Goal: Task Accomplishment & Management: Contribute content

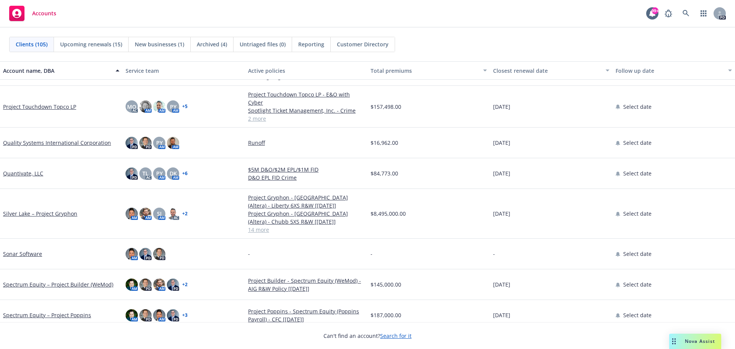
scroll to position [2181, 0]
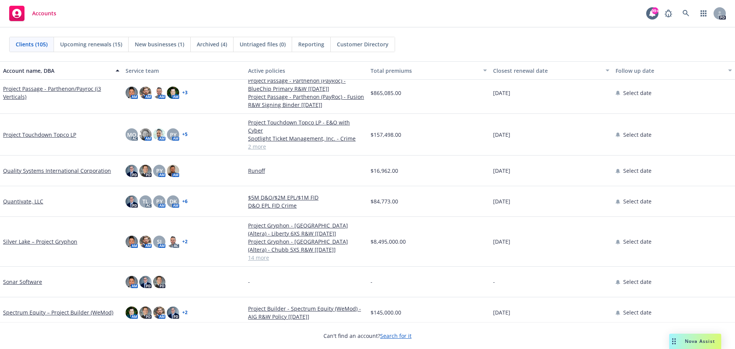
click at [17, 199] on link "Quantivate, LLC" at bounding box center [23, 201] width 40 height 8
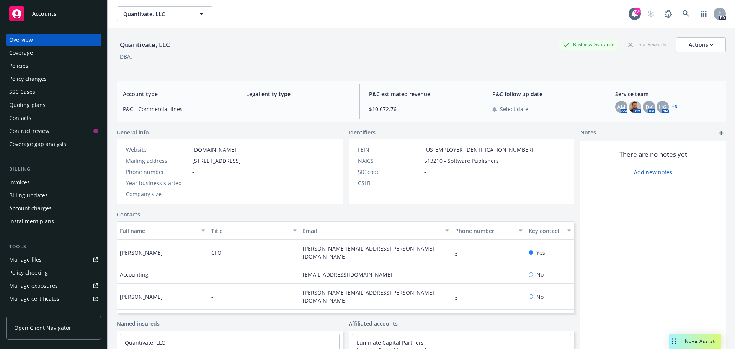
click at [23, 66] on div "Policies" at bounding box center [18, 66] width 19 height 12
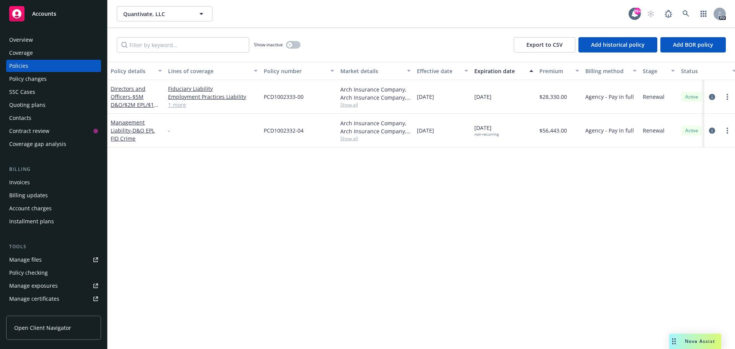
click at [33, 42] on div "Overview" at bounding box center [53, 40] width 89 height 12
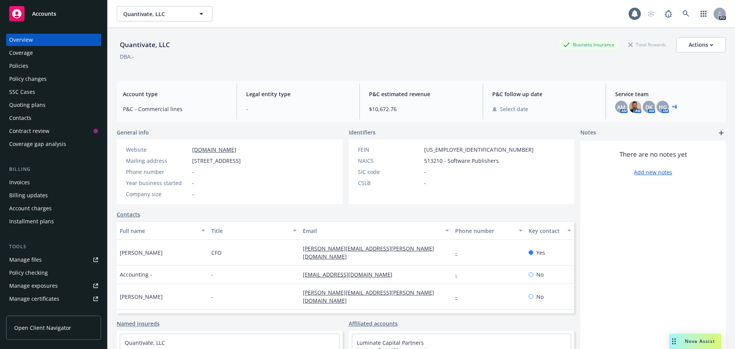
click at [719, 131] on icon "add" at bounding box center [721, 133] width 5 height 5
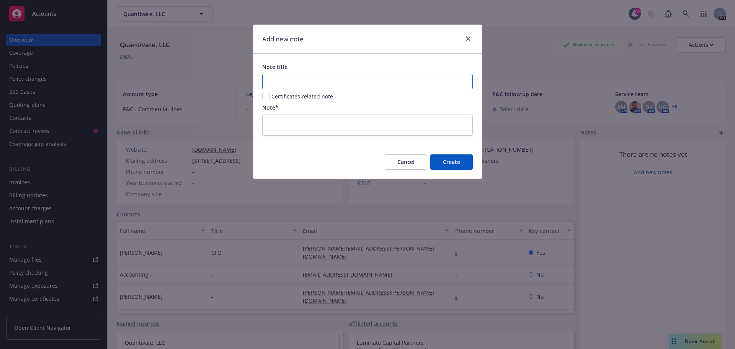
click at [289, 78] on input "Note title" at bounding box center [367, 81] width 210 height 15
type input "Sold- this is runoff only"
click at [308, 124] on textarea at bounding box center [367, 124] width 210 height 21
type textarea "W"
type textarea "x"
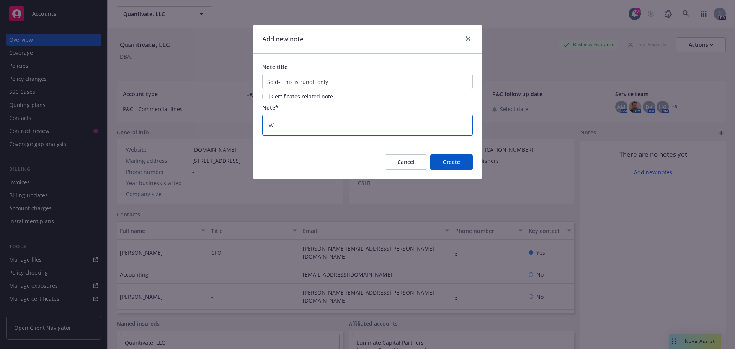
type textarea "WE"
type textarea "x"
type textarea "WE"
type textarea "x"
type textarea "WE o"
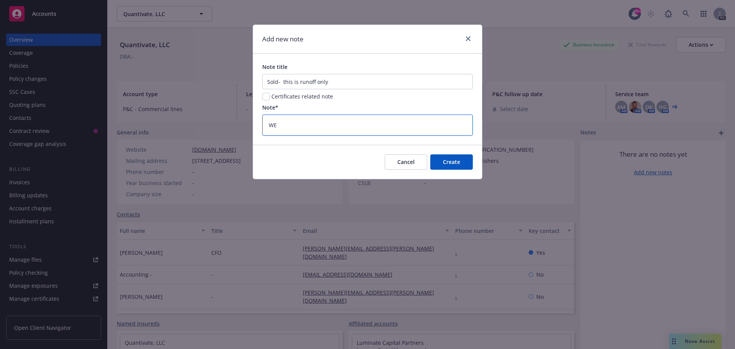
type textarea "x"
type textarea "WE on"
type textarea "x"
type textarea "WE onl"
type textarea "x"
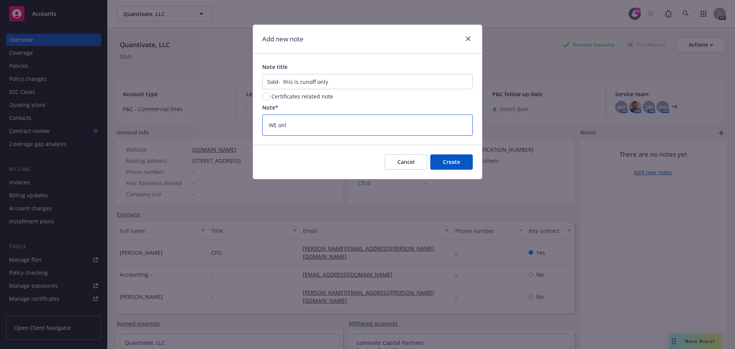
type textarea "WE only"
type textarea "x"
type textarea "WE only"
type textarea "x"
type textarea "WE only h"
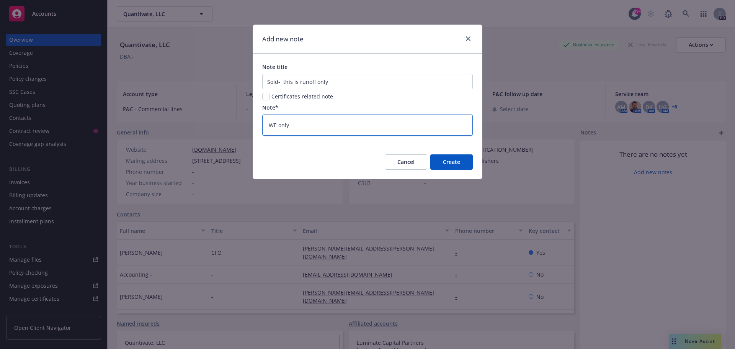
type textarea "x"
type textarea "WE only ha"
type textarea "x"
type textarea "WE only hav"
type textarea "x"
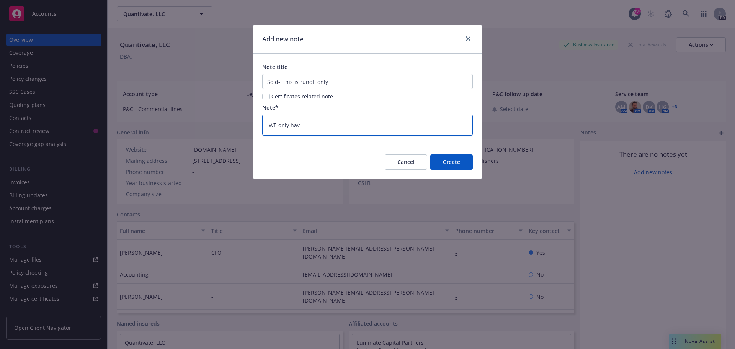
type textarea "WE only have"
type textarea "x"
type textarea "WE only have"
type textarea "x"
type textarea "WE only have a"
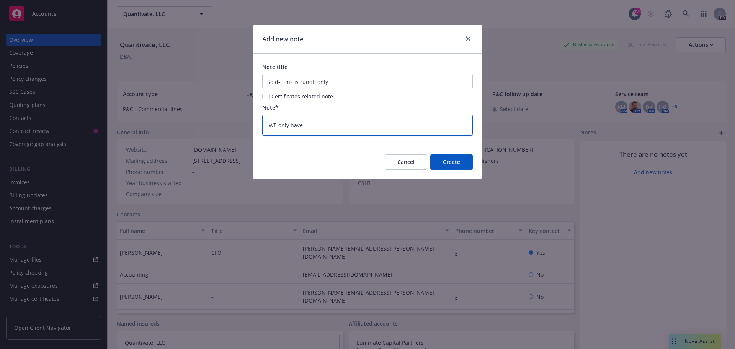
type textarea "x"
type textarea "WE only have a"
type textarea "x"
type textarea "WE only have a t"
type textarea "x"
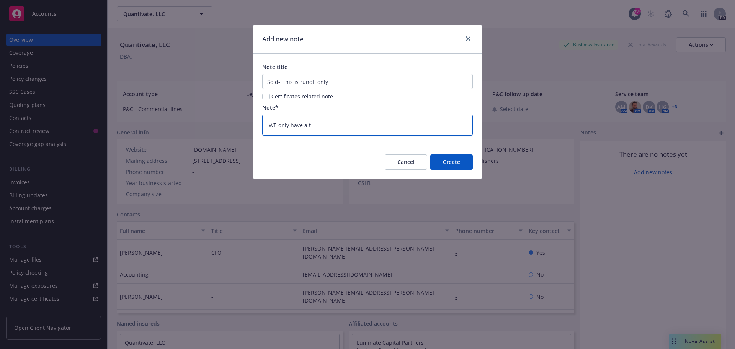
type textarea "WE only have a ta"
type textarea "x"
type textarea "WE only have a tai"
type textarea "x"
type textarea "WE only have a tail"
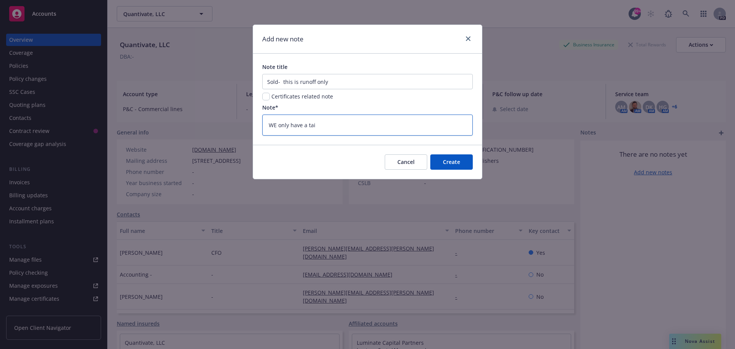
type textarea "x"
type textarea "WE only have a tail"
type textarea "x"
type textarea "WE only have a tail p"
type textarea "x"
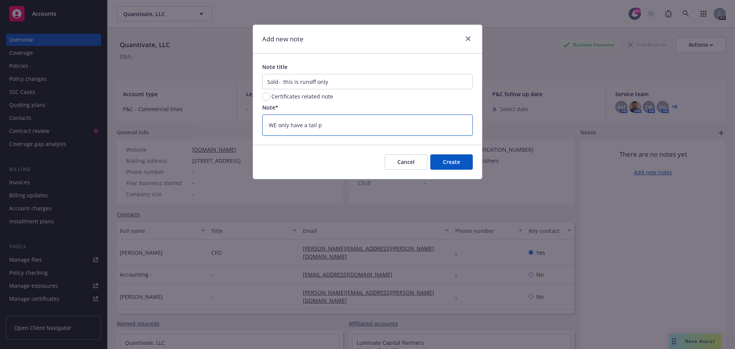
type textarea "WE only have a tail po"
type textarea "x"
type textarea "WE only have a tail pol"
type textarea "x"
type textarea "WE only have a tail poli"
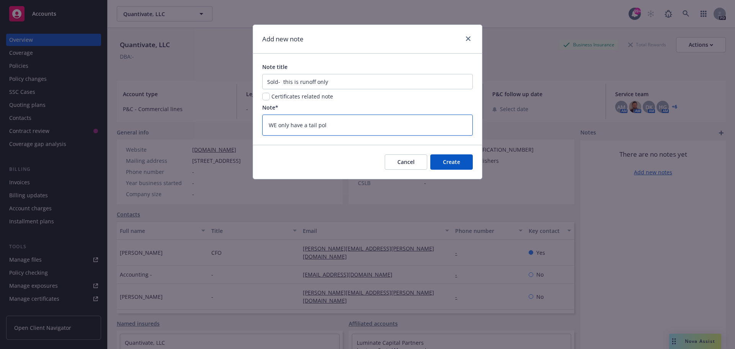
type textarea "x"
type textarea "WE only have a tail polic"
type textarea "x"
type textarea "WE only have a tail policy"
type textarea "x"
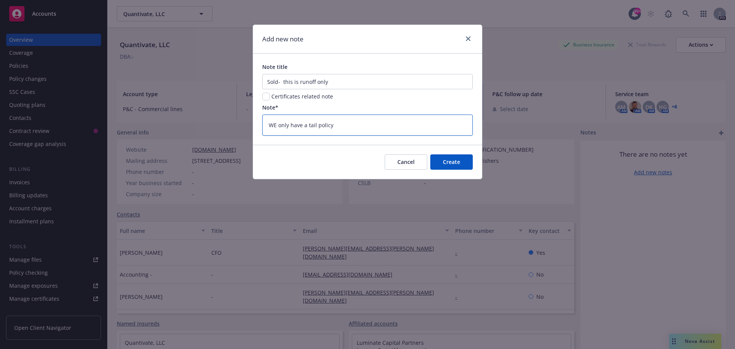
type textarea "WE only have a tail policy"
type textarea "x"
type textarea "WE only have a tail policy"
type textarea "x"
type textarea "WE only have a tail policy."
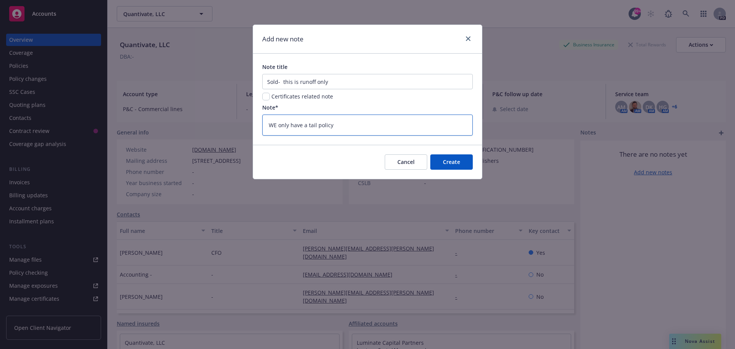
type textarea "x"
type textarea "WE only have a tail policy."
type textarea "x"
type textarea "WE only have a tail policy."
type textarea "x"
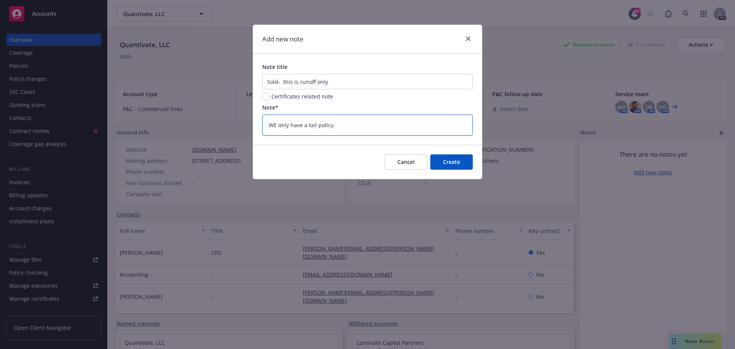
type textarea "WE only have a tail policy. n"
type textarea "x"
type textarea "WE only have a tail policy. no"
type textarea "x"
type textarea "WE only have a tail policy. not"
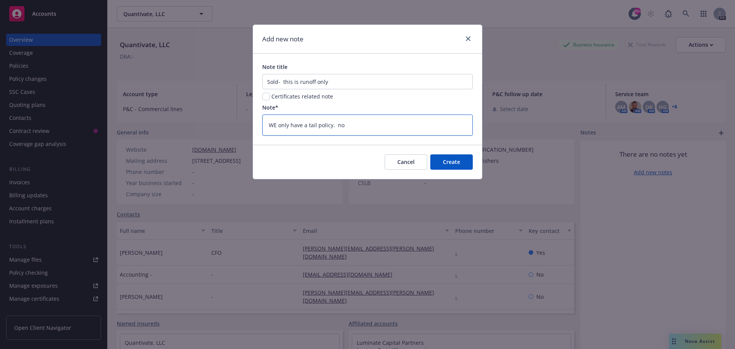
type textarea "x"
type textarea "WE only have a tail policy. no"
type textarea "x"
type textarea "WE only have a tail policy. n"
type textarea "x"
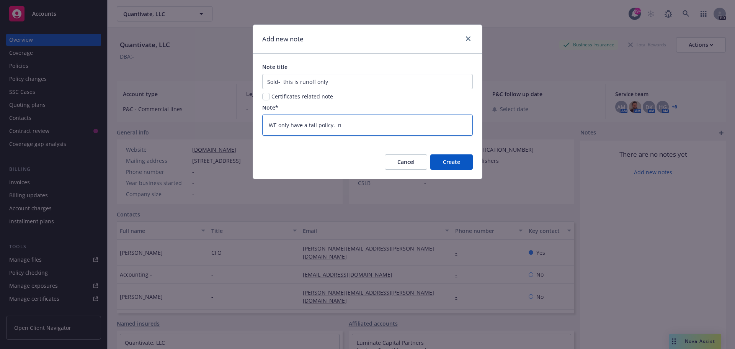
type textarea "WE only have a tail policy."
type textarea "x"
type textarea "WE only have a tail policy. t"
type textarea "x"
type textarea "WE only have a tail policy. th"
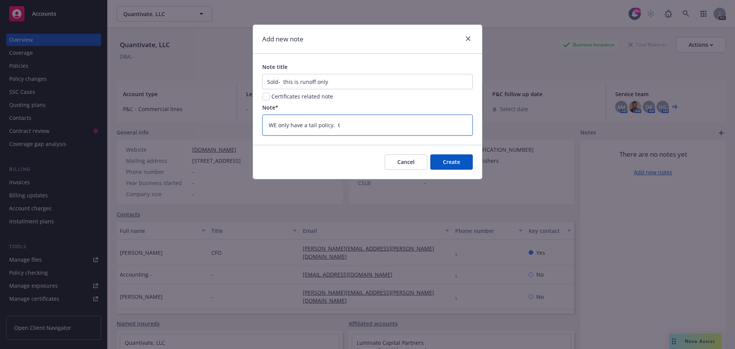
type textarea "x"
type textarea "WE only have a tail policy. thi"
type textarea "x"
type textarea "WE only have a tail policy. this"
type textarea "x"
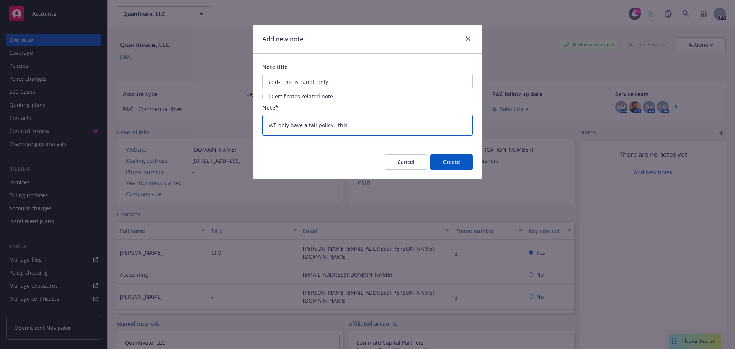
type textarea "WE only have a tail policy. this"
type textarea "x"
type textarea "WE only have a tail policy. this c"
type textarea "x"
type textarea "WE only have a tail policy. this co"
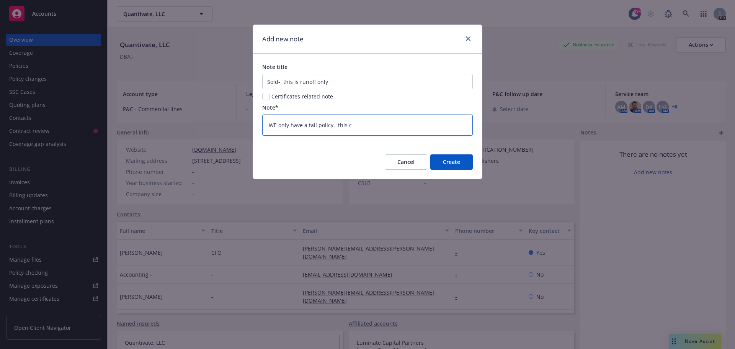
type textarea "x"
type textarea "WE only have a tail policy. this com"
type textarea "x"
type textarea "WE only have a tail policy. this comp"
type textarea "x"
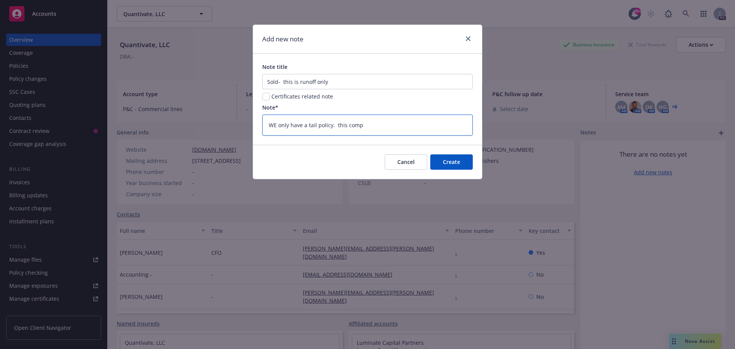
type textarea "WE only have a tail policy. this compn"
type textarea "x"
type textarea "WE only have a tail policy. this compna"
type textarea "x"
type textarea "WE only have a tail policy. this compnay"
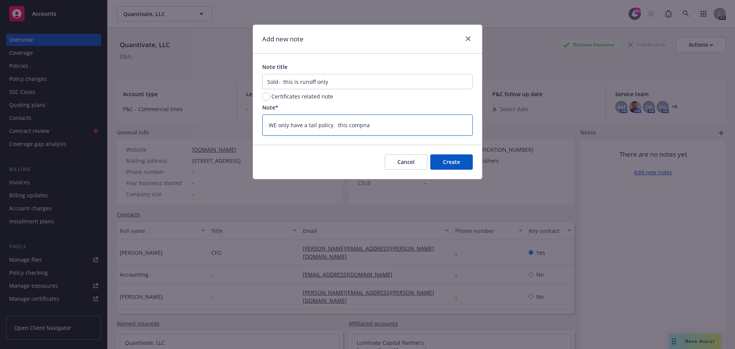
type textarea "x"
type textarea "WE only have a tail policy. this compnay"
type textarea "x"
type textarea "WE only have a tail policy. this compnay i"
type textarea "x"
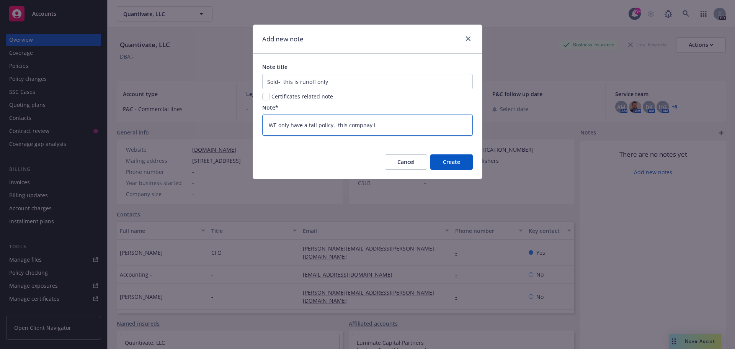
type textarea "WE only have a tail policy. this compnay is"
type textarea "x"
type textarea "WE only have a tail policy. this compnay is"
type textarea "x"
type textarea "WE only have a tail policy. this compnay is"
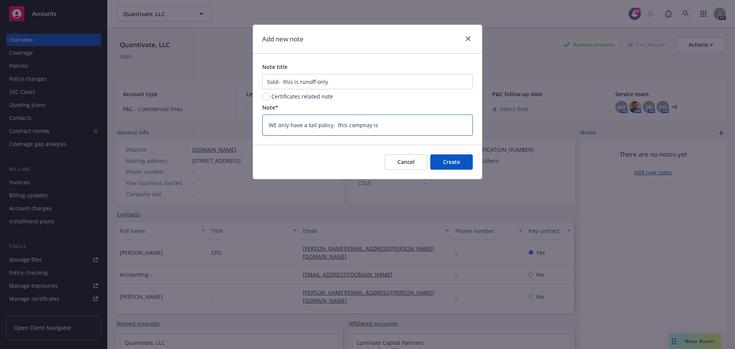
type textarea "x"
type textarea "WE only have a tail policy. this compnay i"
type textarea "x"
type textarea "WE only have a tail policy. this compnay"
type textarea "x"
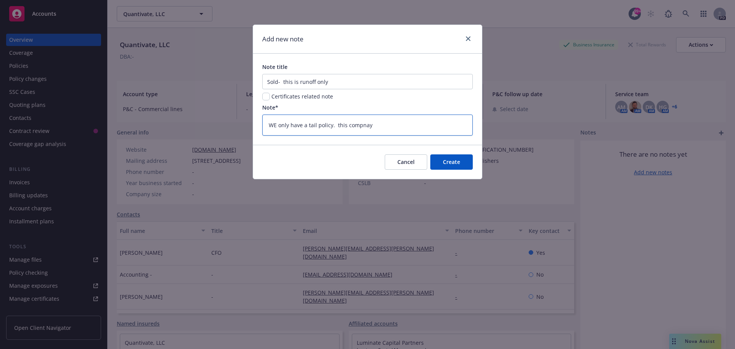
type textarea "WE only have a tail policy. this compnay"
type textarea "x"
type textarea "WE only have a tail policy. this compna"
type textarea "x"
type textarea "WE only have a tail policy. this compn"
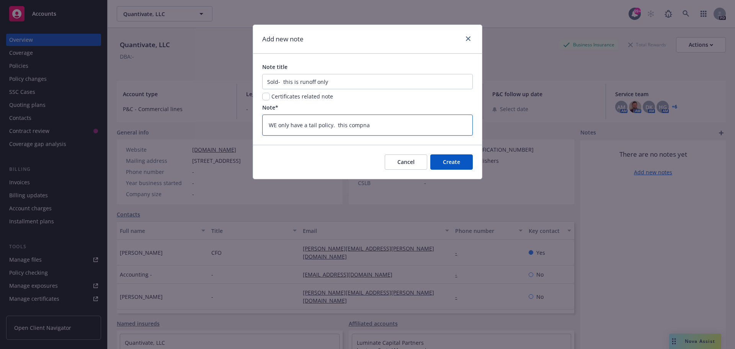
type textarea "x"
type textarea "WE only have a tail policy. this comp"
type textarea "x"
type textarea "WE only have a tail policy. this compa"
type textarea "x"
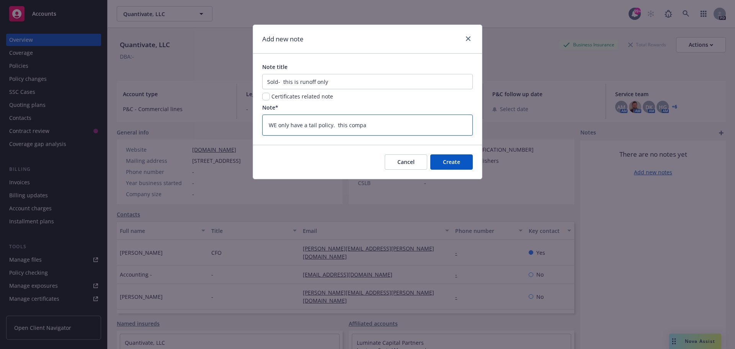
type textarea "WE only have a tail policy. this compan"
type textarea "x"
type textarea "WE only have a tail policy. this company"
type textarea "x"
type textarea "WE only have a tail policy. this company"
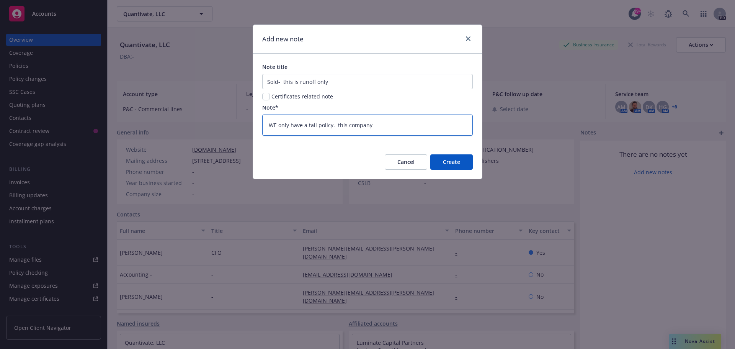
type textarea "x"
type textarea "WE only have a tail policy. this company i"
type textarea "x"
type textarea "WE only have a tail policy. this company is"
type textarea "x"
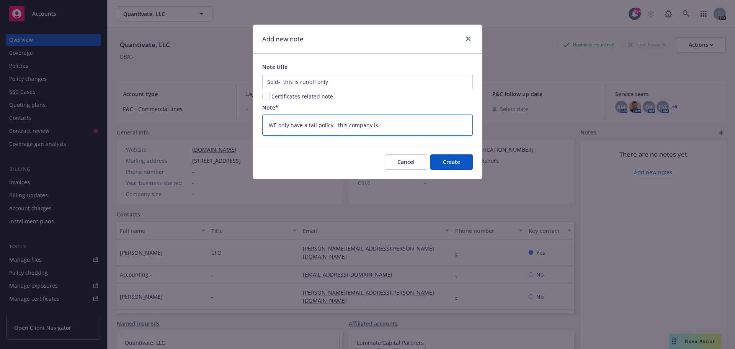
type textarea "WE only have a tail policy. this company is"
type textarea "x"
type textarea "WE only have a tail policy. this company is s"
type textarea "x"
type textarea "WE only have a tail policy. this company is so"
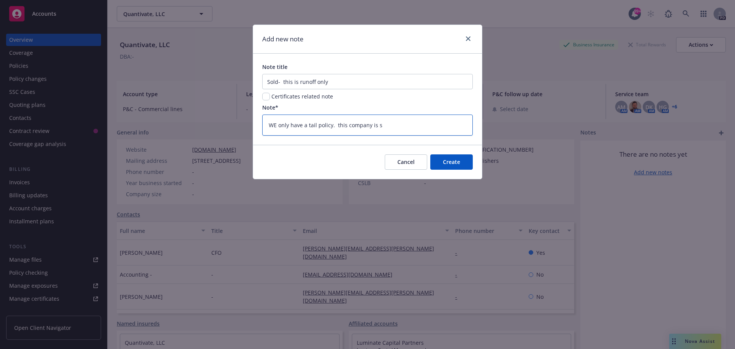
type textarea "x"
type textarea "WE only have a tail policy. this company is sol"
type textarea "x"
type textarea "WE only have a tail policy. this company is sold"
type textarea "x"
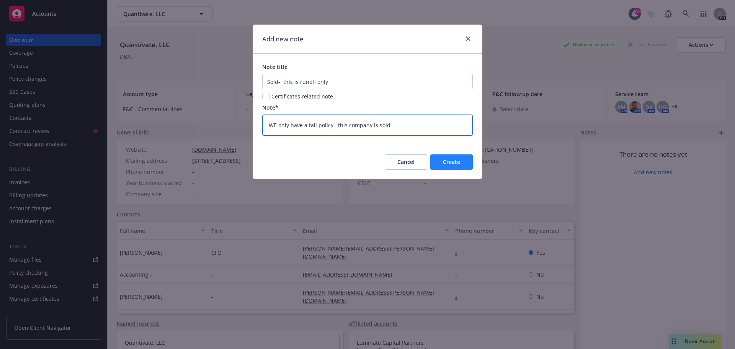
type textarea "WE only have a tail policy. this company is sold"
click at [457, 162] on span "Create" at bounding box center [451, 161] width 17 height 7
type textarea "x"
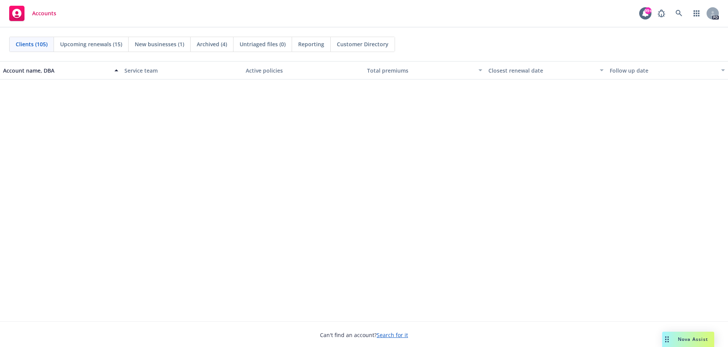
scroll to position [1760, 0]
